Goal: Task Accomplishment & Management: Use online tool/utility

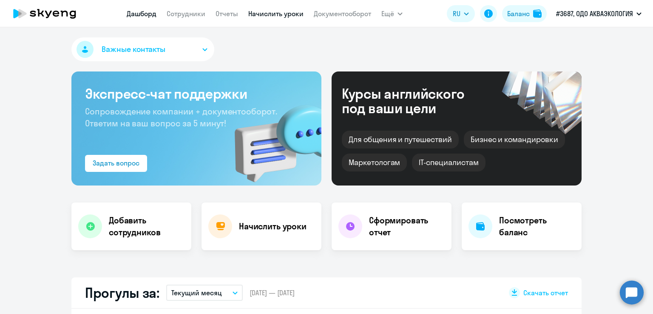
click at [277, 17] on link "Начислить уроки" at bounding box center [275, 13] width 55 height 9
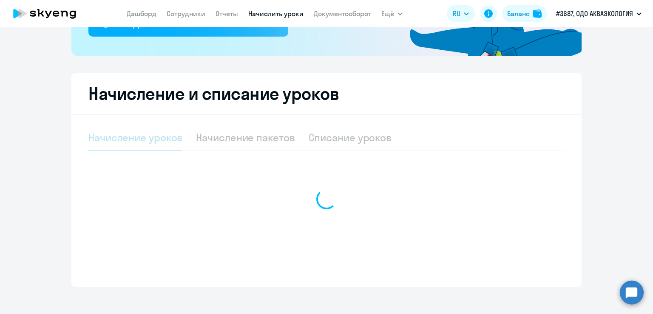
select select "10"
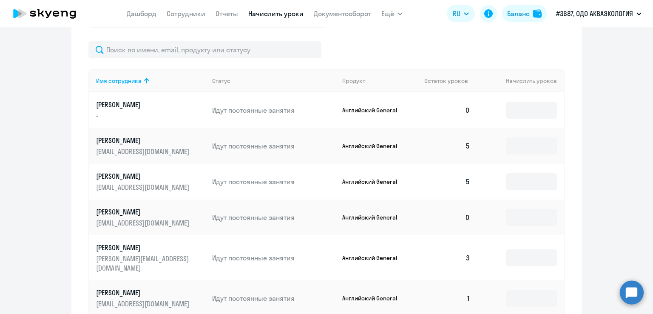
scroll to position [359, 0]
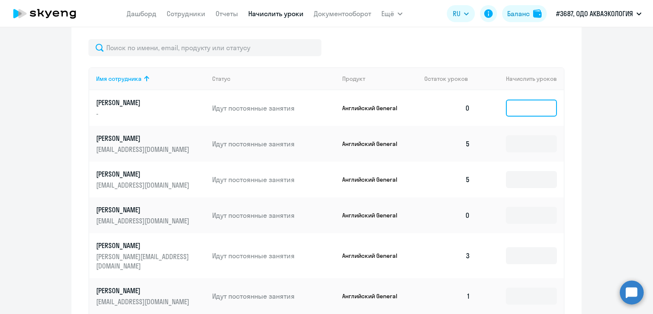
click at [524, 102] on input at bounding box center [531, 107] width 51 height 17
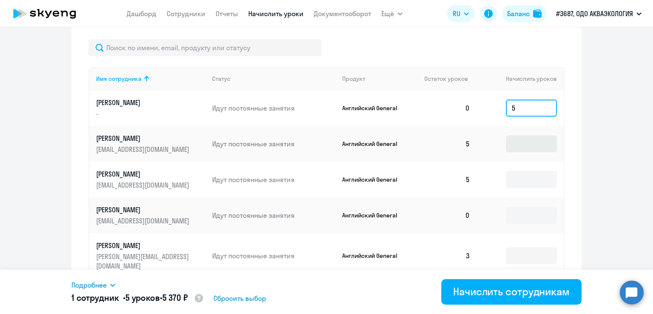
type input "5"
click at [526, 145] on input at bounding box center [531, 143] width 51 height 17
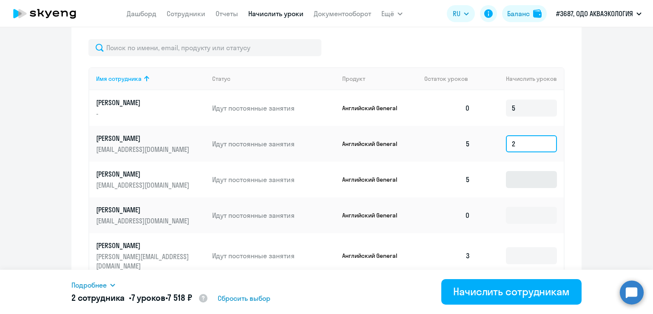
type input "2"
click at [522, 182] on input at bounding box center [531, 179] width 51 height 17
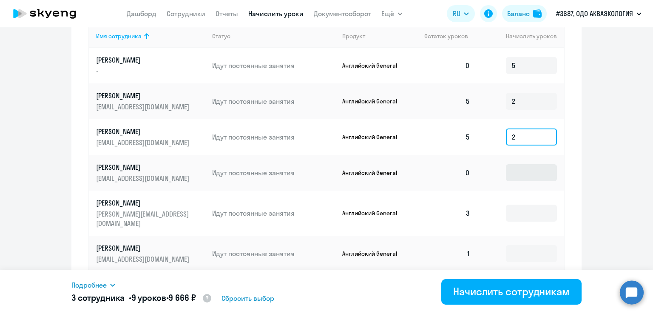
type input "2"
click at [524, 177] on input at bounding box center [531, 172] width 51 height 17
type input "6"
click at [529, 217] on td at bounding box center [520, 212] width 87 height 45
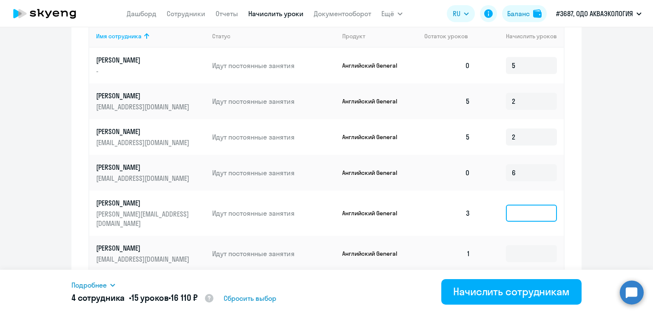
click at [526, 211] on input at bounding box center [531, 212] width 51 height 17
type input "3"
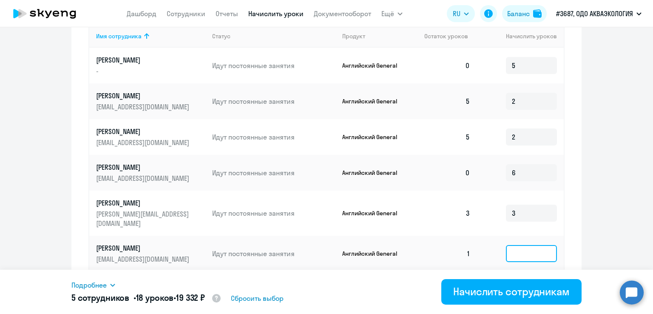
click at [517, 245] on input at bounding box center [531, 253] width 51 height 17
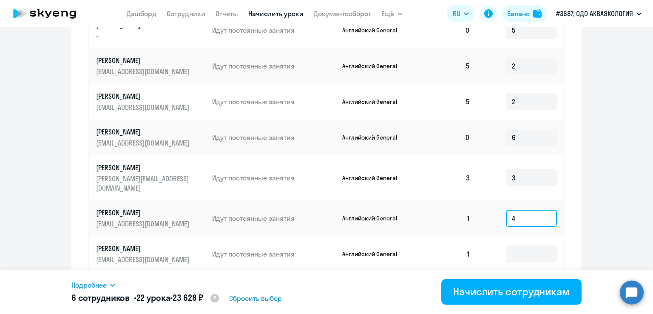
scroll to position [486, 0]
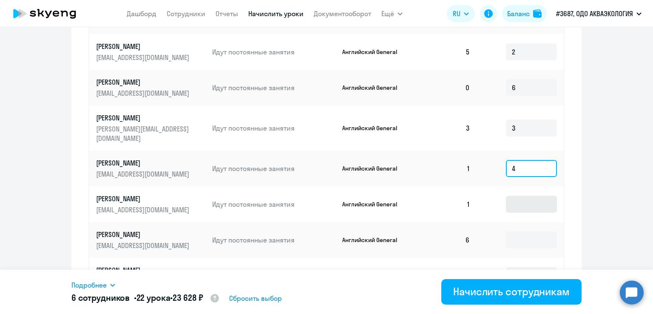
type input "4"
click at [517, 198] on input at bounding box center [531, 204] width 51 height 17
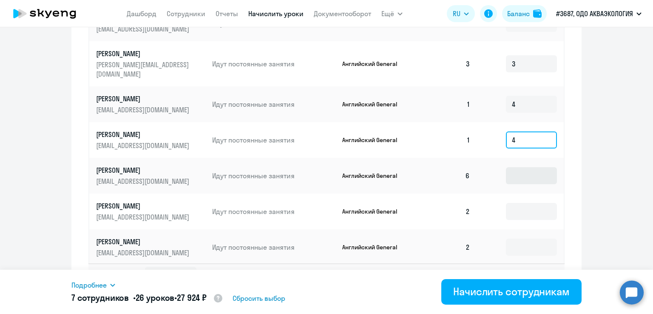
scroll to position [564, 0]
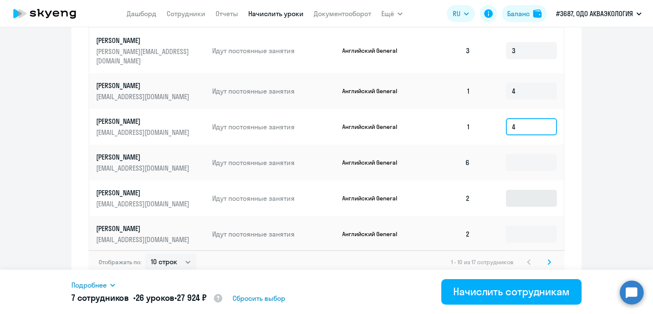
type input "4"
click at [516, 190] on input at bounding box center [531, 198] width 51 height 17
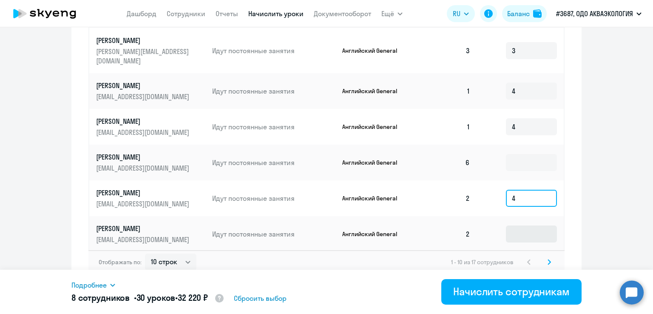
type input "4"
click at [517, 225] on input at bounding box center [531, 233] width 51 height 17
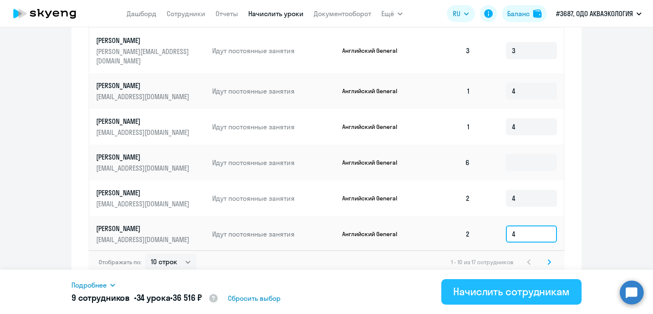
type input "4"
click at [473, 290] on div "Начислить сотрудникам" at bounding box center [511, 291] width 116 height 14
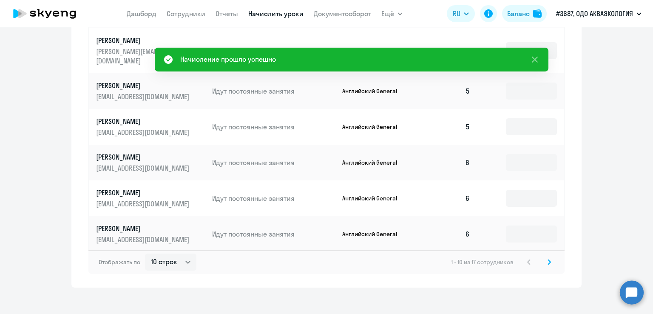
click at [548, 257] on svg-icon at bounding box center [549, 262] width 10 height 10
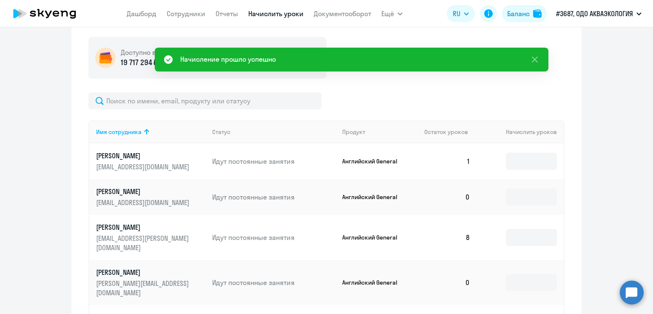
scroll to position [244, 0]
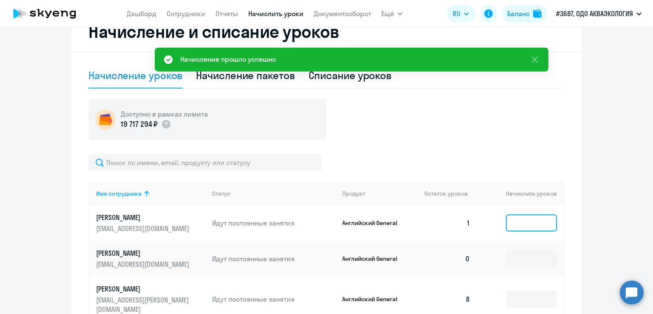
click at [530, 220] on input at bounding box center [531, 222] width 51 height 17
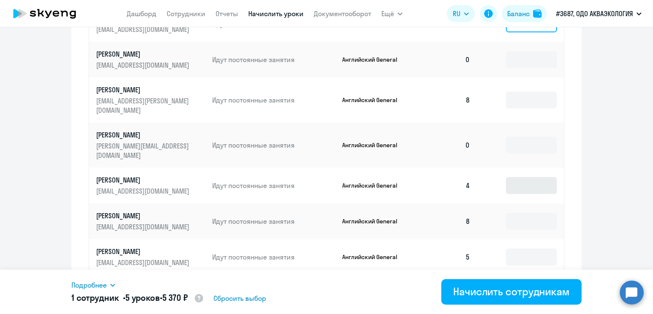
scroll to position [457, 0]
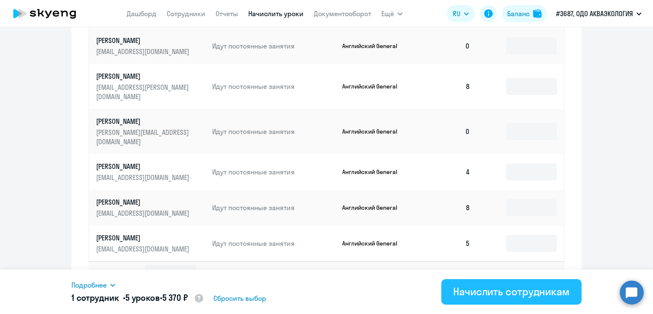
type input "5"
click at [500, 285] on div "Начислить сотрудникам" at bounding box center [511, 291] width 116 height 14
